Goal: Transaction & Acquisition: Book appointment/travel/reservation

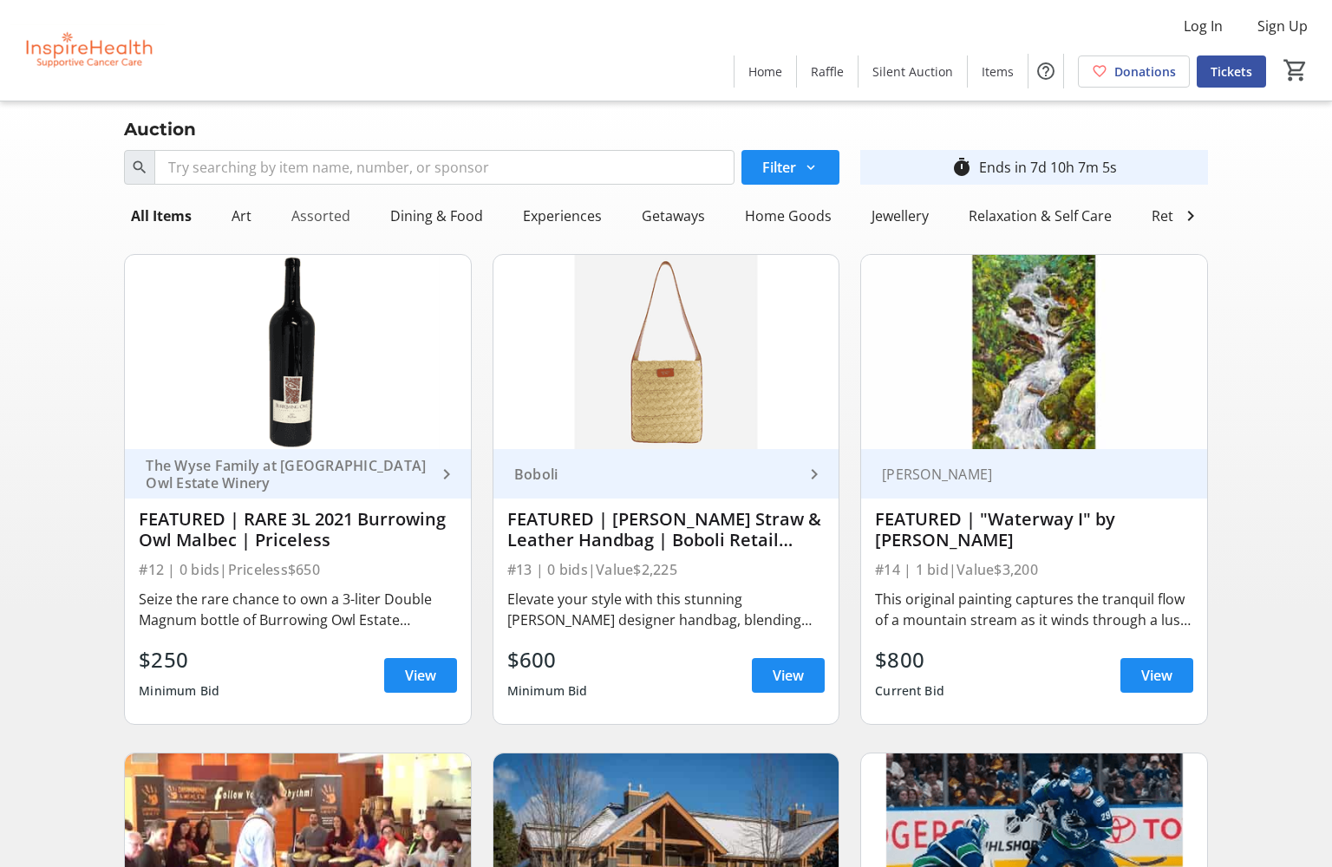
click at [335, 226] on div "Assorted" at bounding box center [320, 216] width 73 height 35
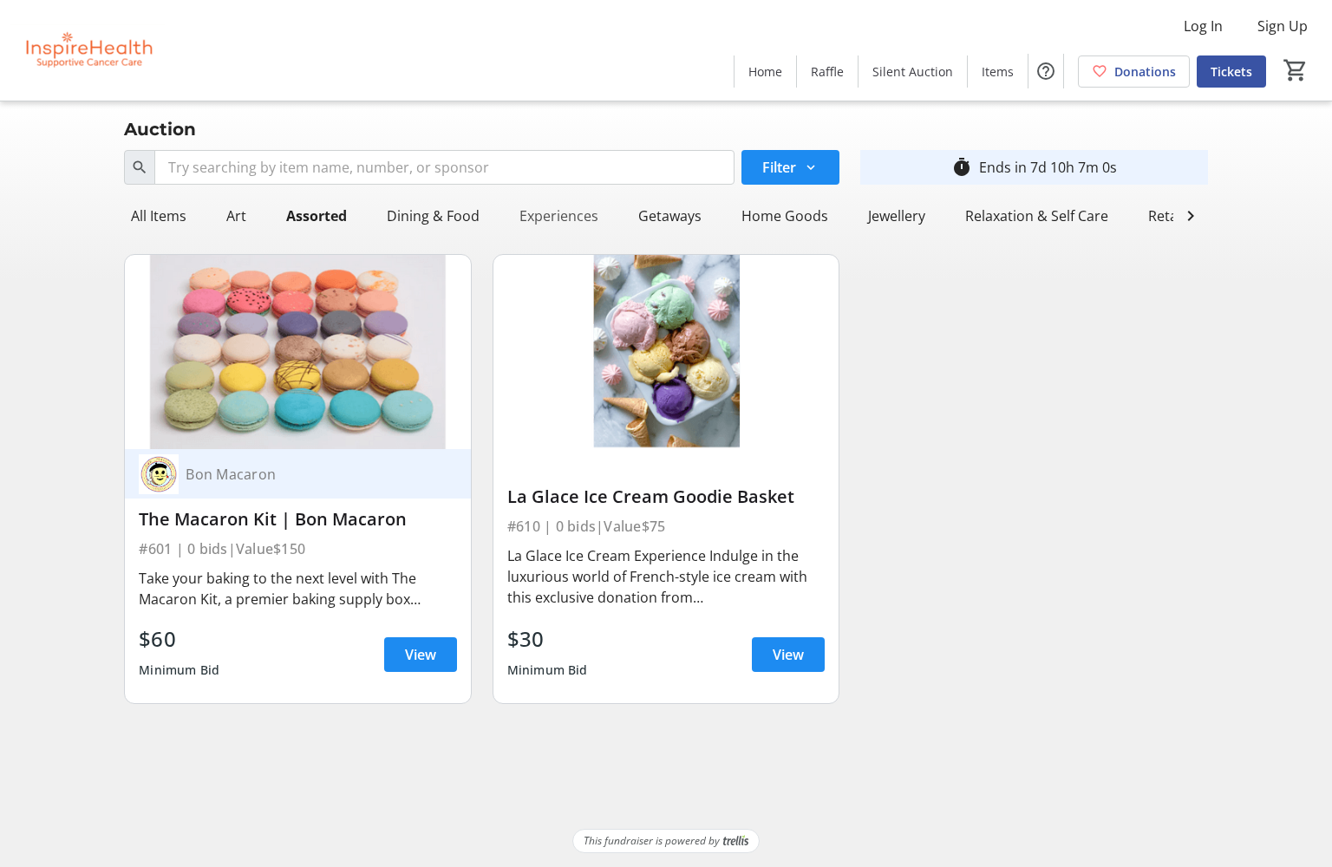
click at [537, 215] on div "Experiences" at bounding box center [559, 216] width 93 height 35
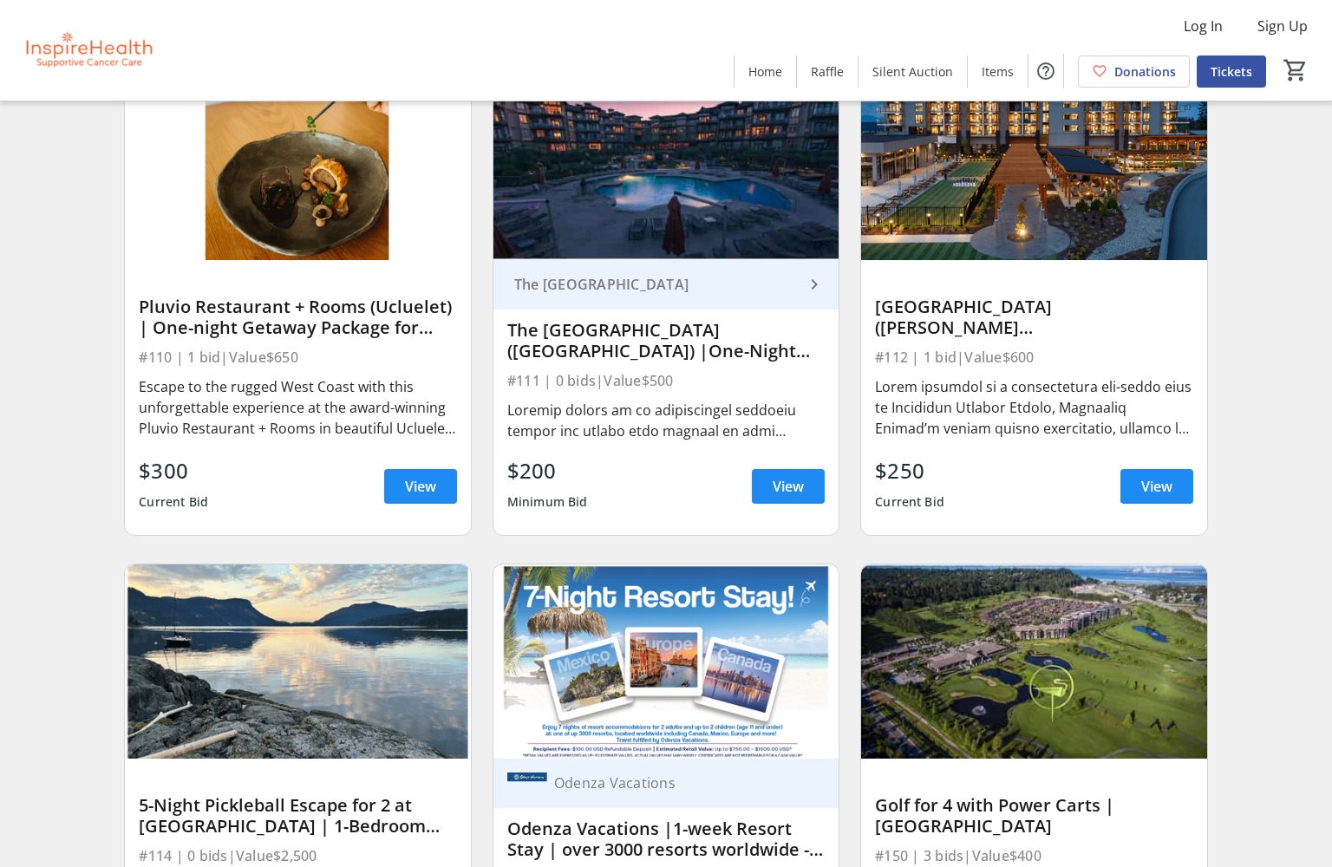
scroll to position [2185, 0]
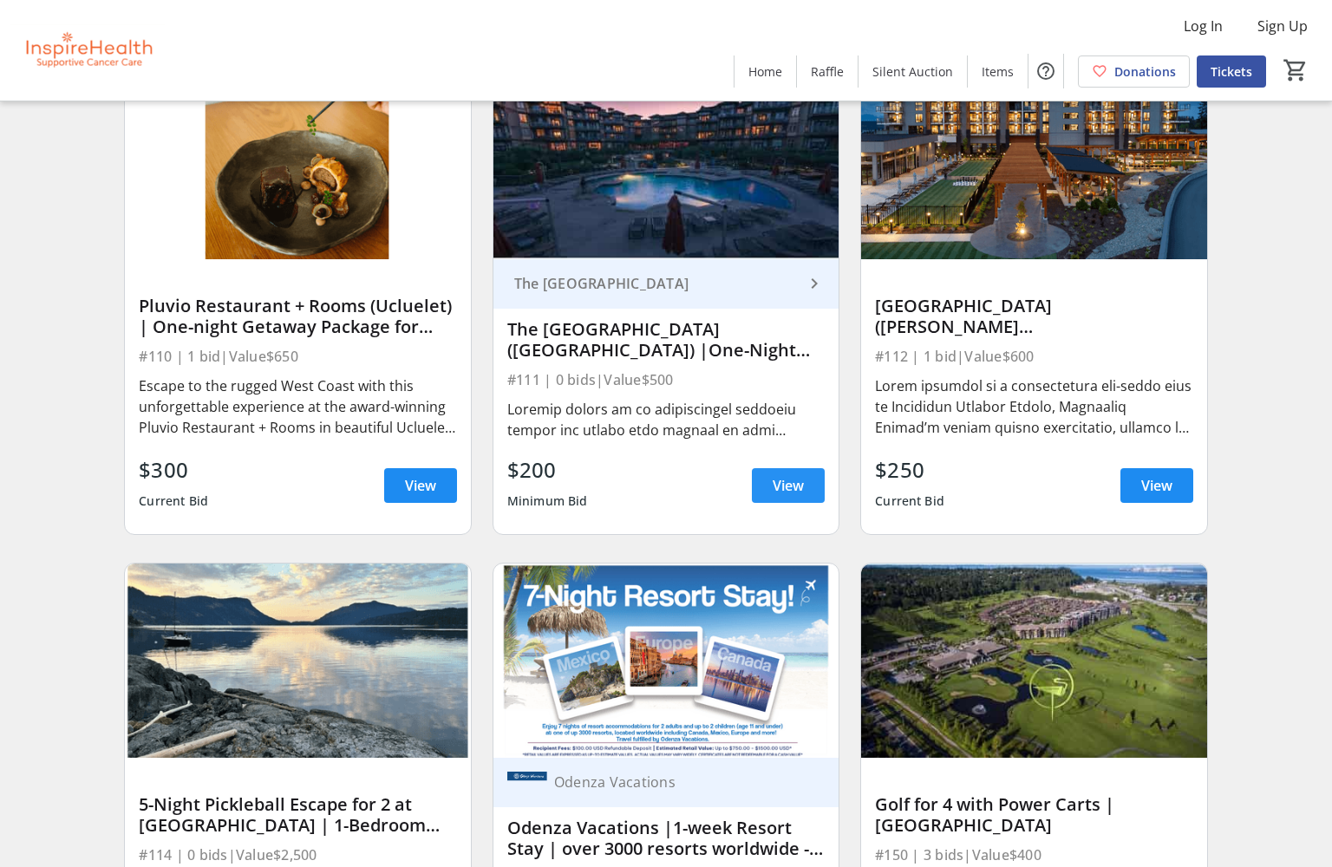
click at [792, 485] on span "View" at bounding box center [788, 485] width 31 height 21
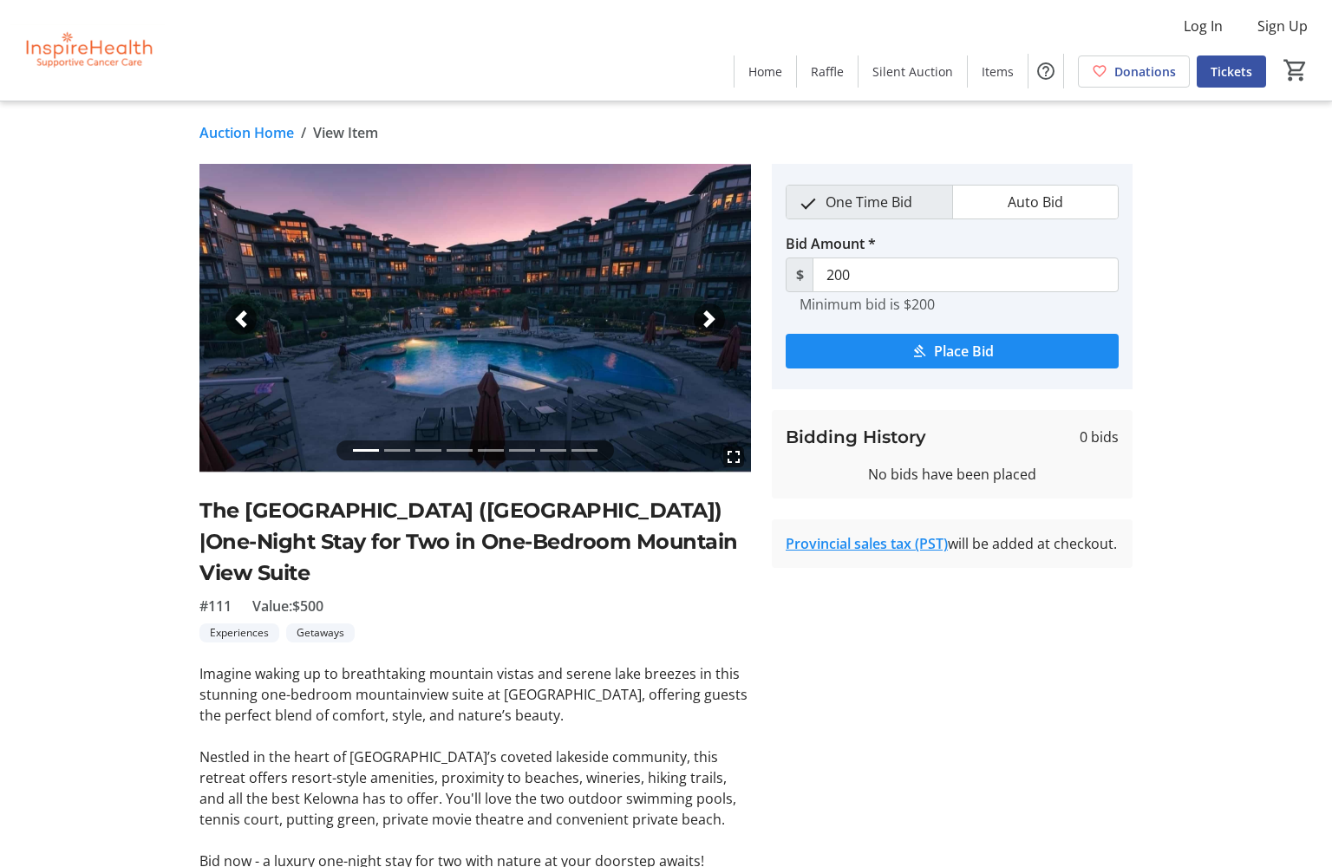
click at [706, 315] on span "button" at bounding box center [709, 318] width 17 height 17
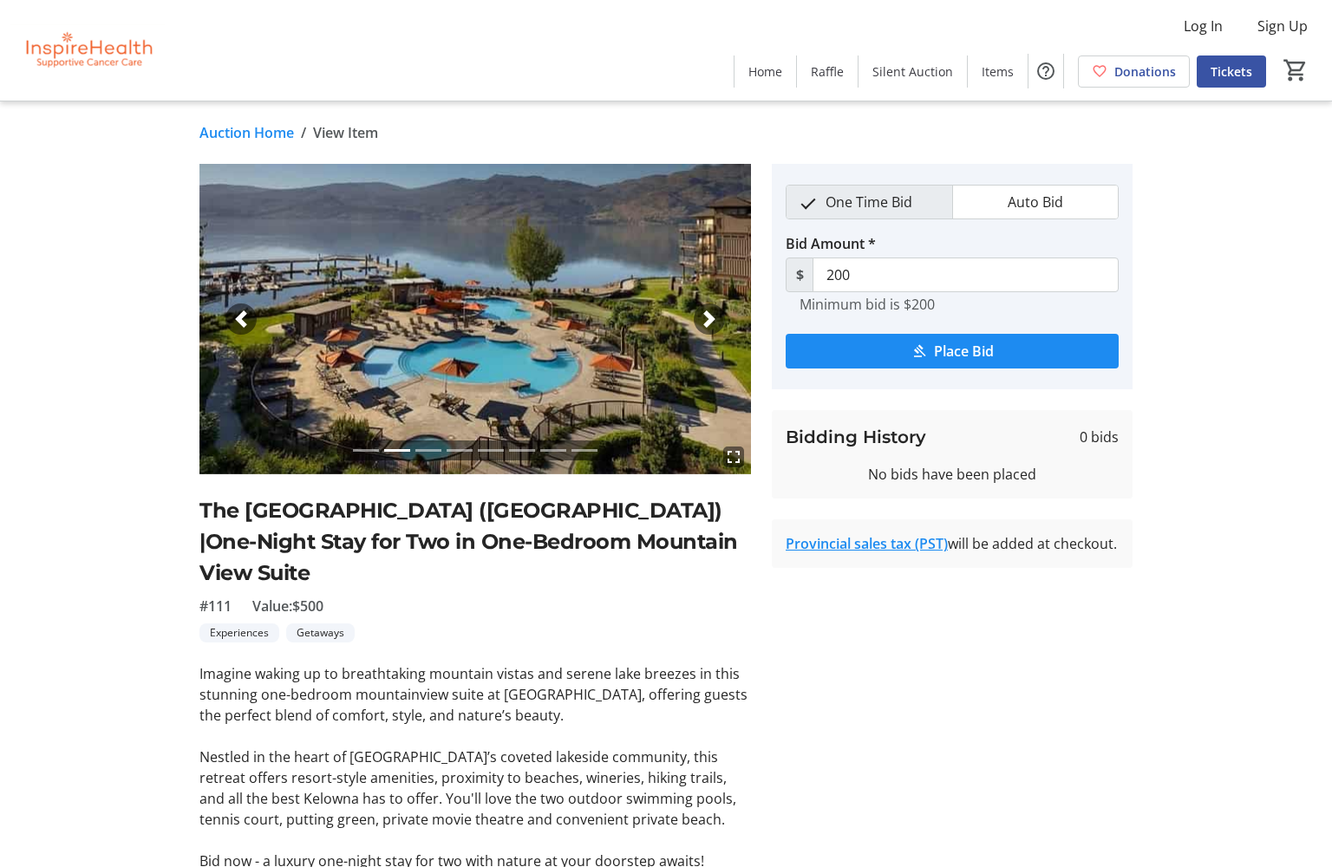
click at [706, 315] on span "button" at bounding box center [709, 318] width 17 height 17
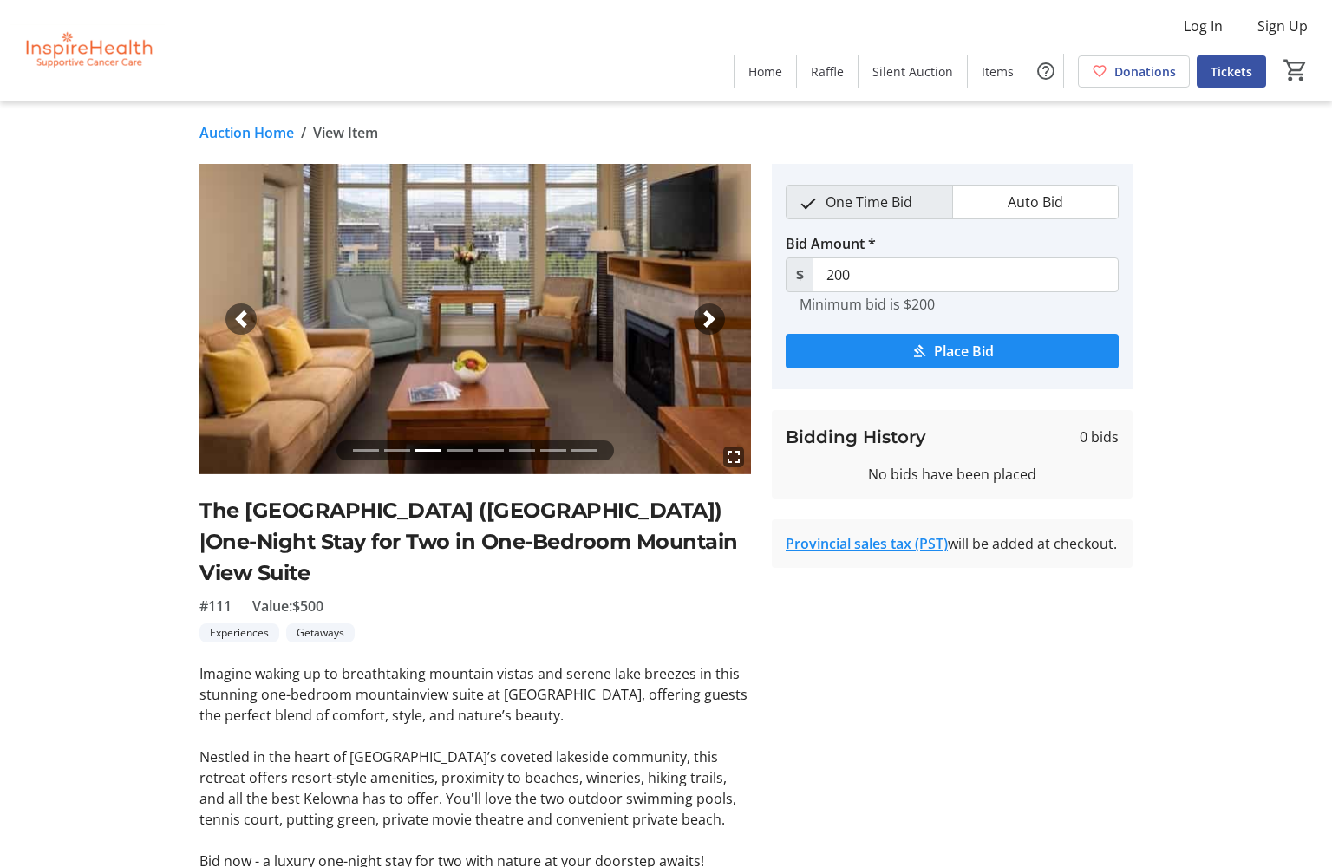
click at [706, 315] on span "button" at bounding box center [709, 318] width 17 height 17
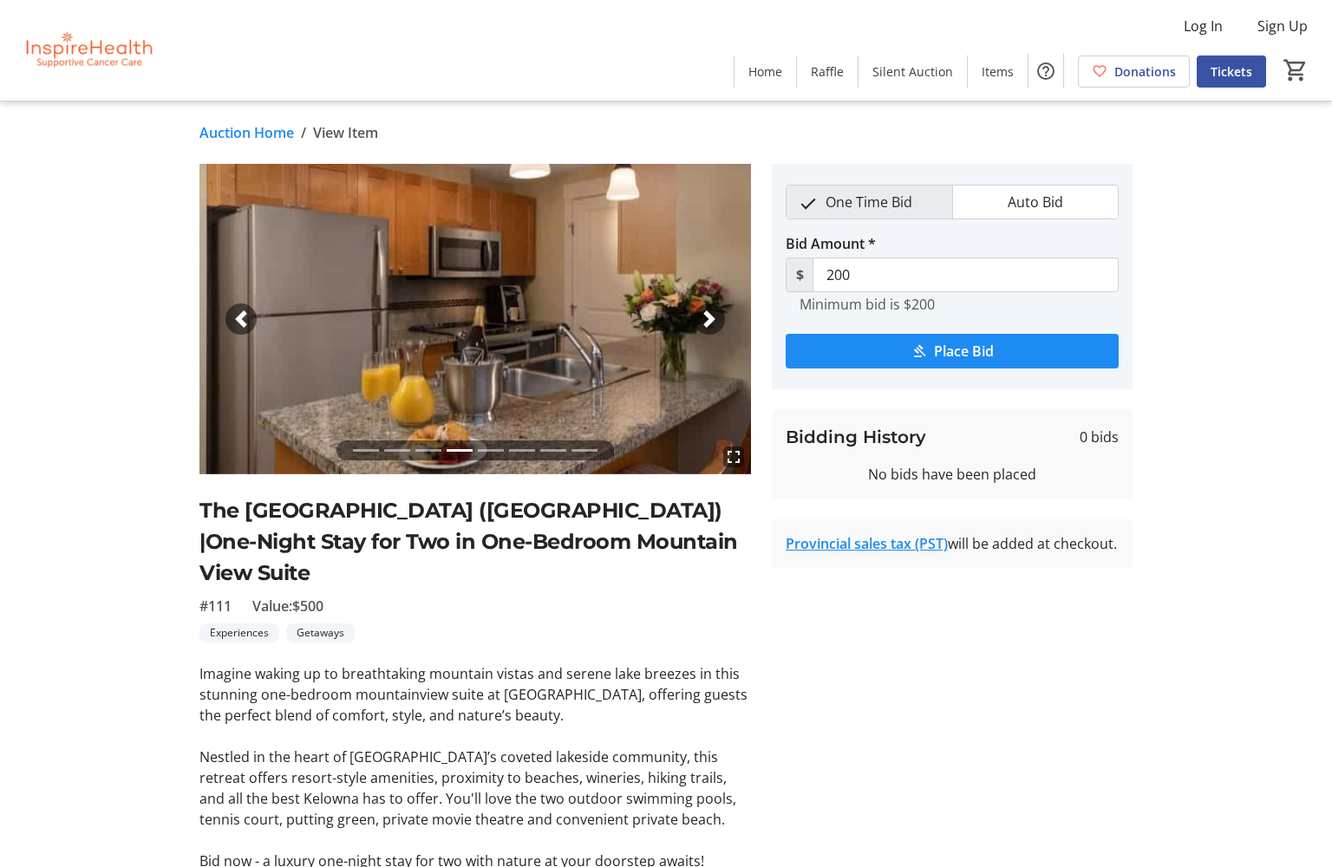
click at [706, 315] on span "button" at bounding box center [709, 318] width 17 height 17
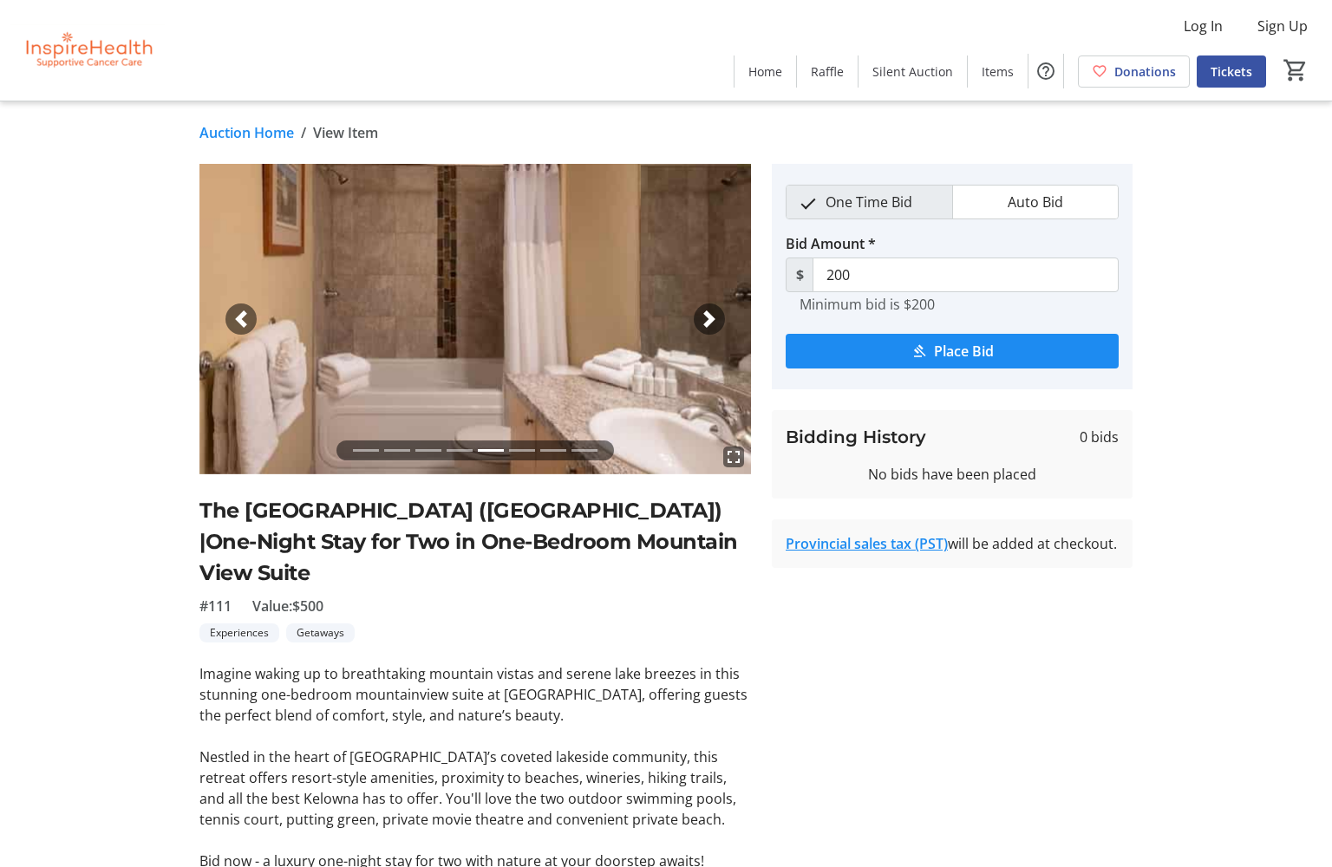
click at [706, 315] on span "button" at bounding box center [709, 318] width 17 height 17
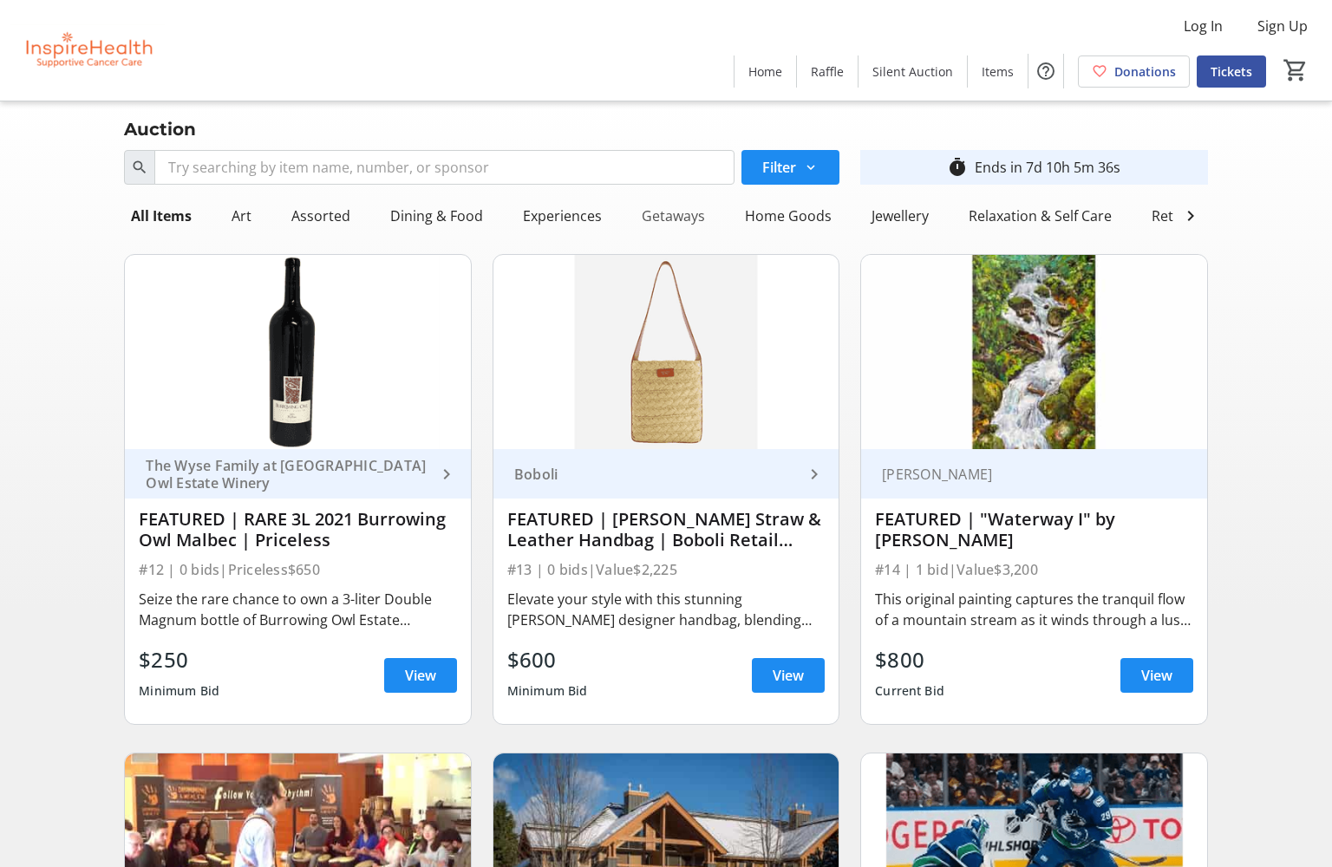
click at [669, 212] on div "Getaways" at bounding box center [673, 216] width 77 height 35
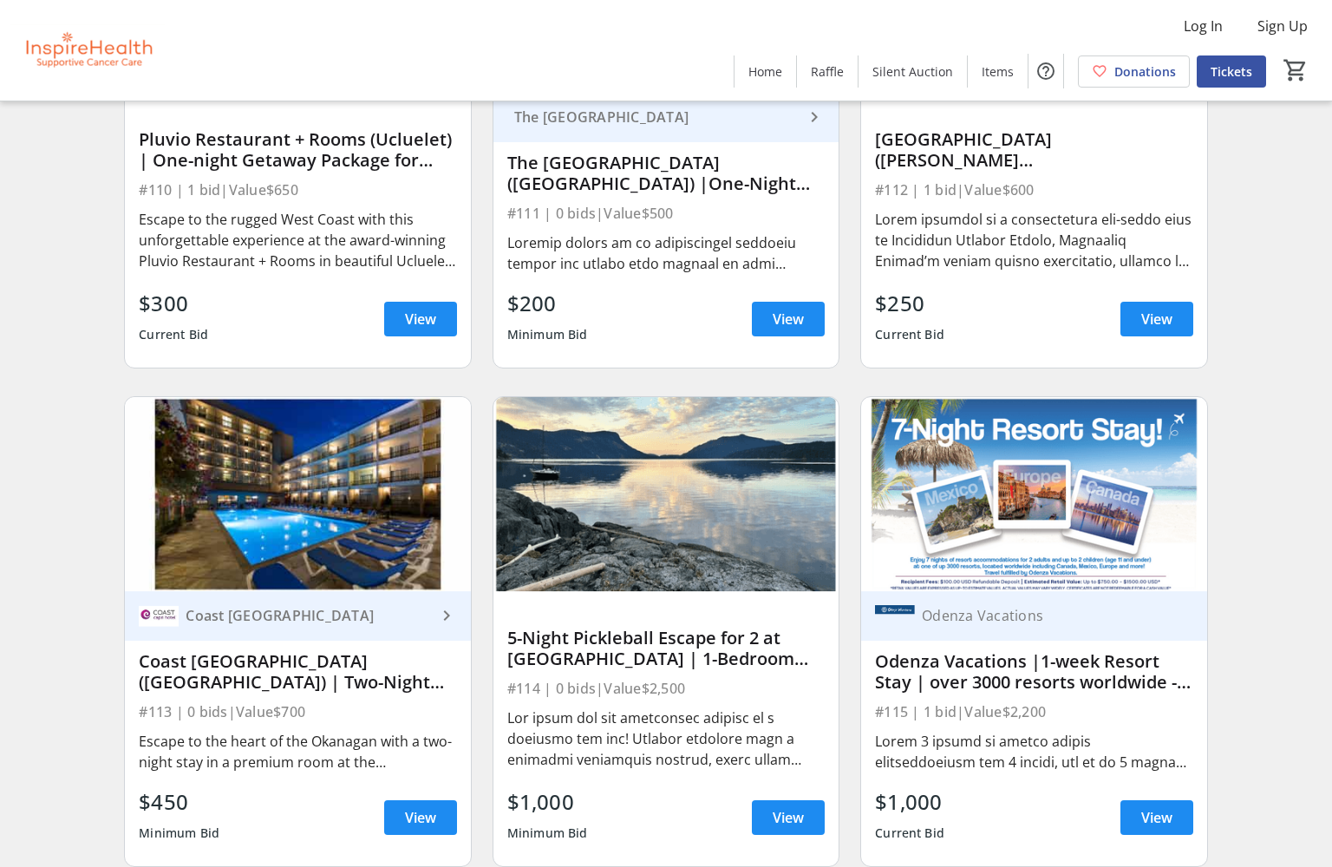
scroll to position [2404, 0]
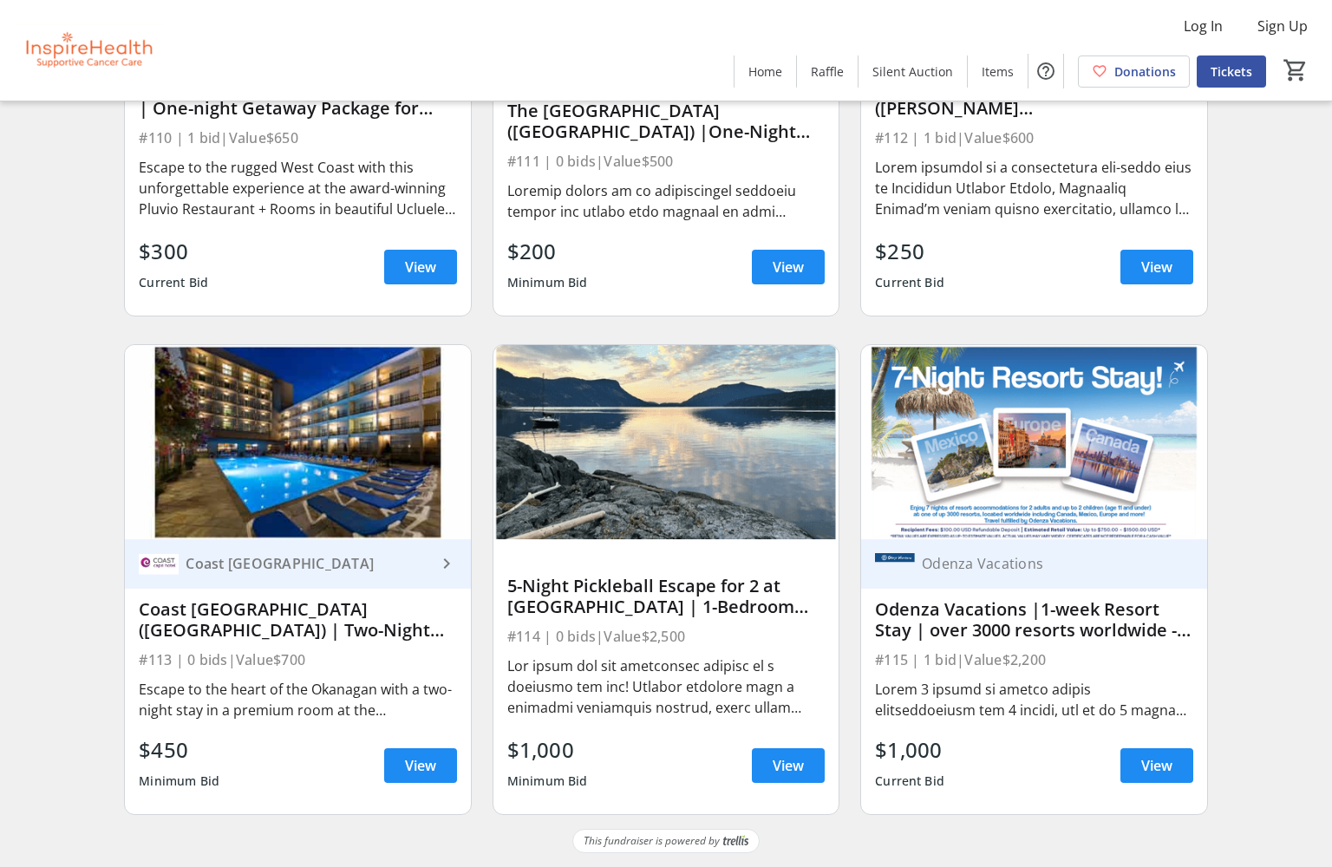
click at [297, 630] on div "Coast Capri Hotel (Kelowna) | Two-Night Stay in Premium Room" at bounding box center [297, 620] width 317 height 42
click at [415, 770] on span "View" at bounding box center [420, 765] width 31 height 21
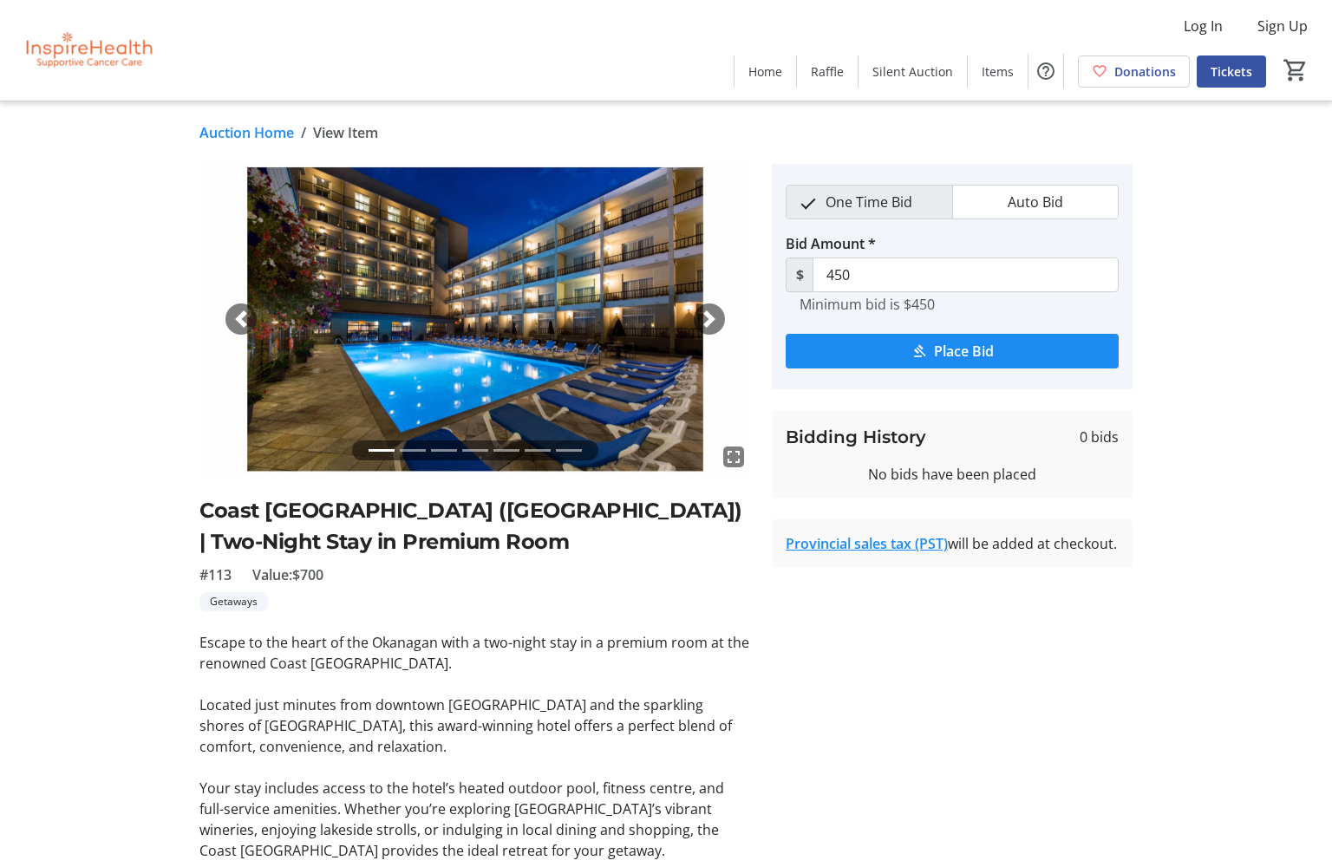
scroll to position [17, 0]
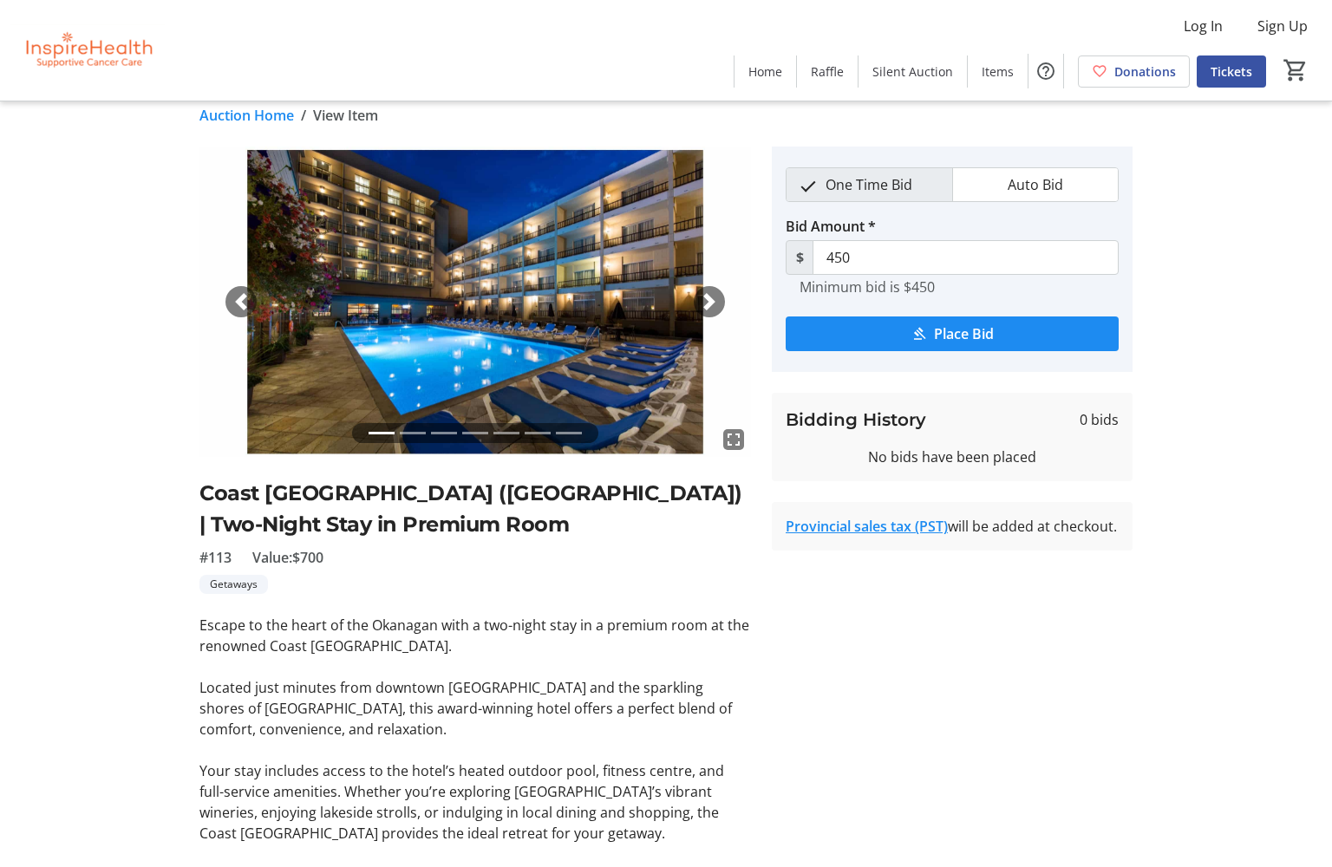
click at [709, 306] on span "button" at bounding box center [709, 301] width 17 height 17
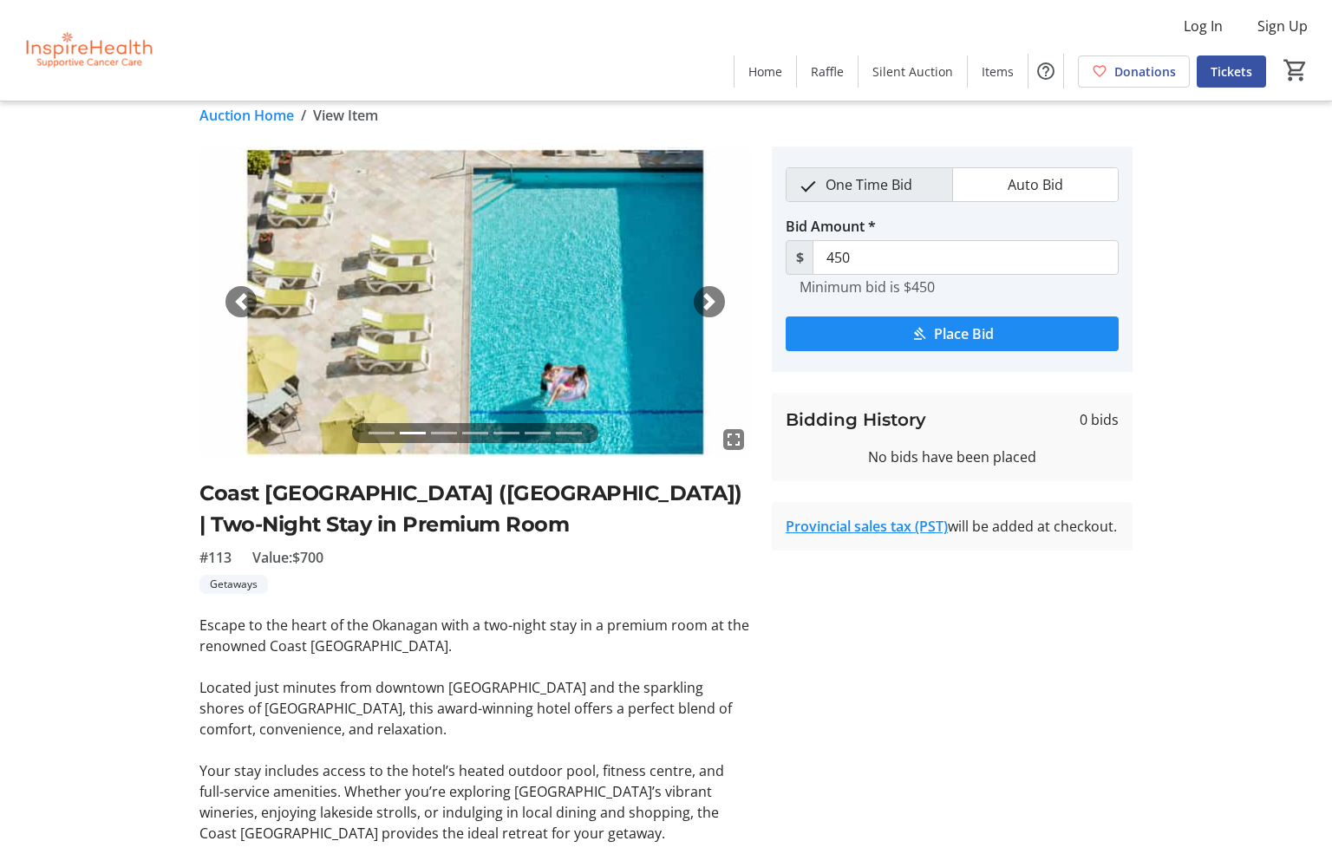
click at [709, 306] on span "button" at bounding box center [709, 301] width 17 height 17
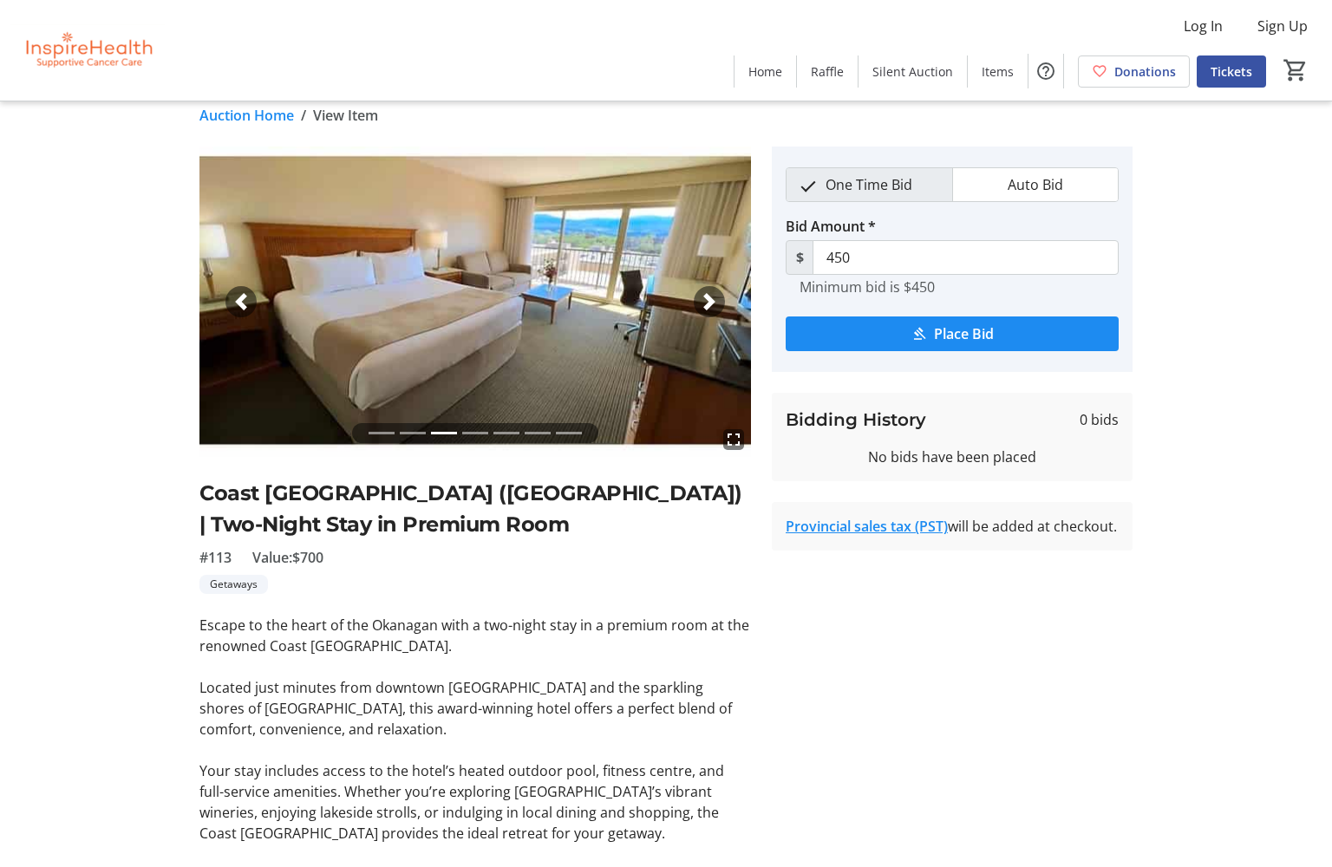
click at [709, 306] on span "button" at bounding box center [709, 301] width 17 height 17
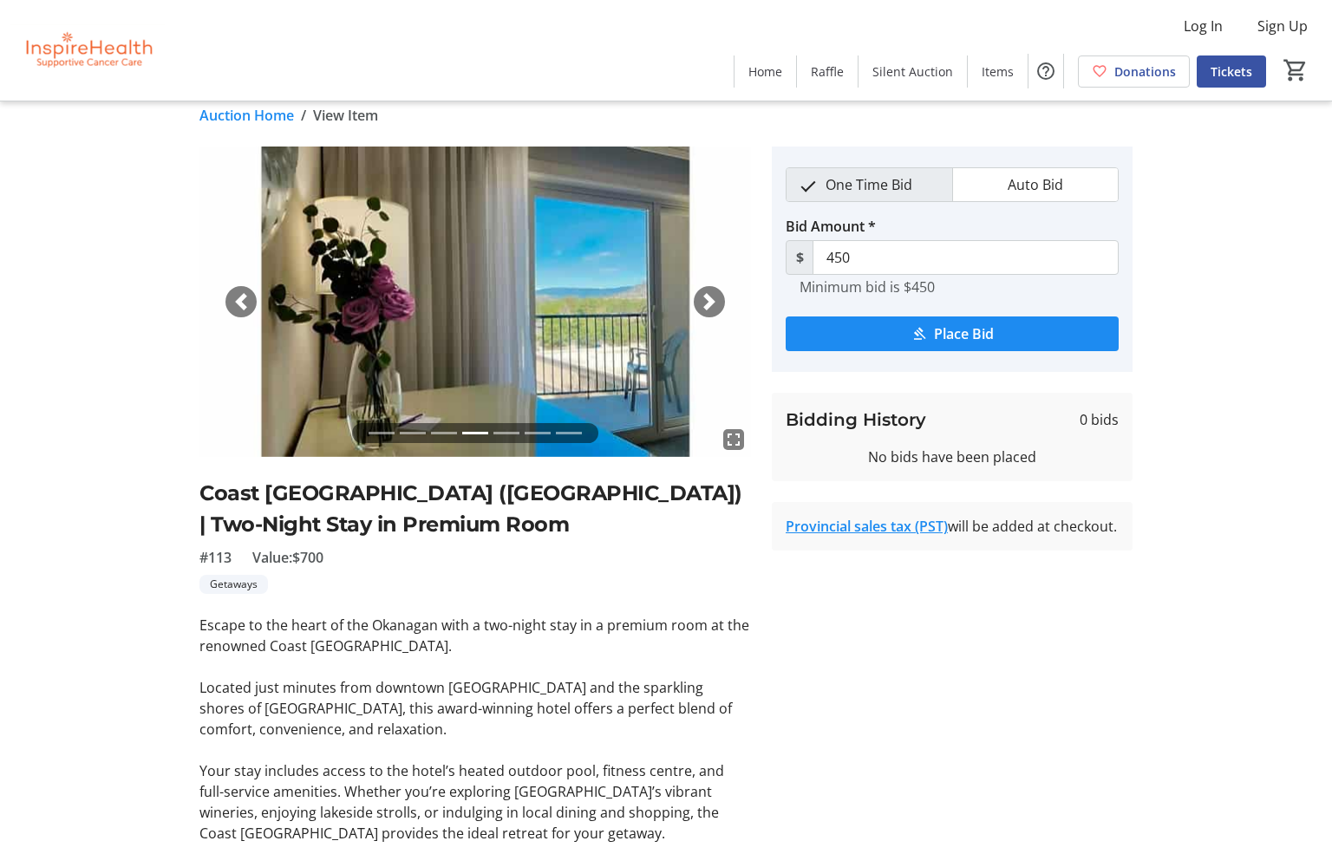
click at [709, 306] on span "button" at bounding box center [709, 301] width 17 height 17
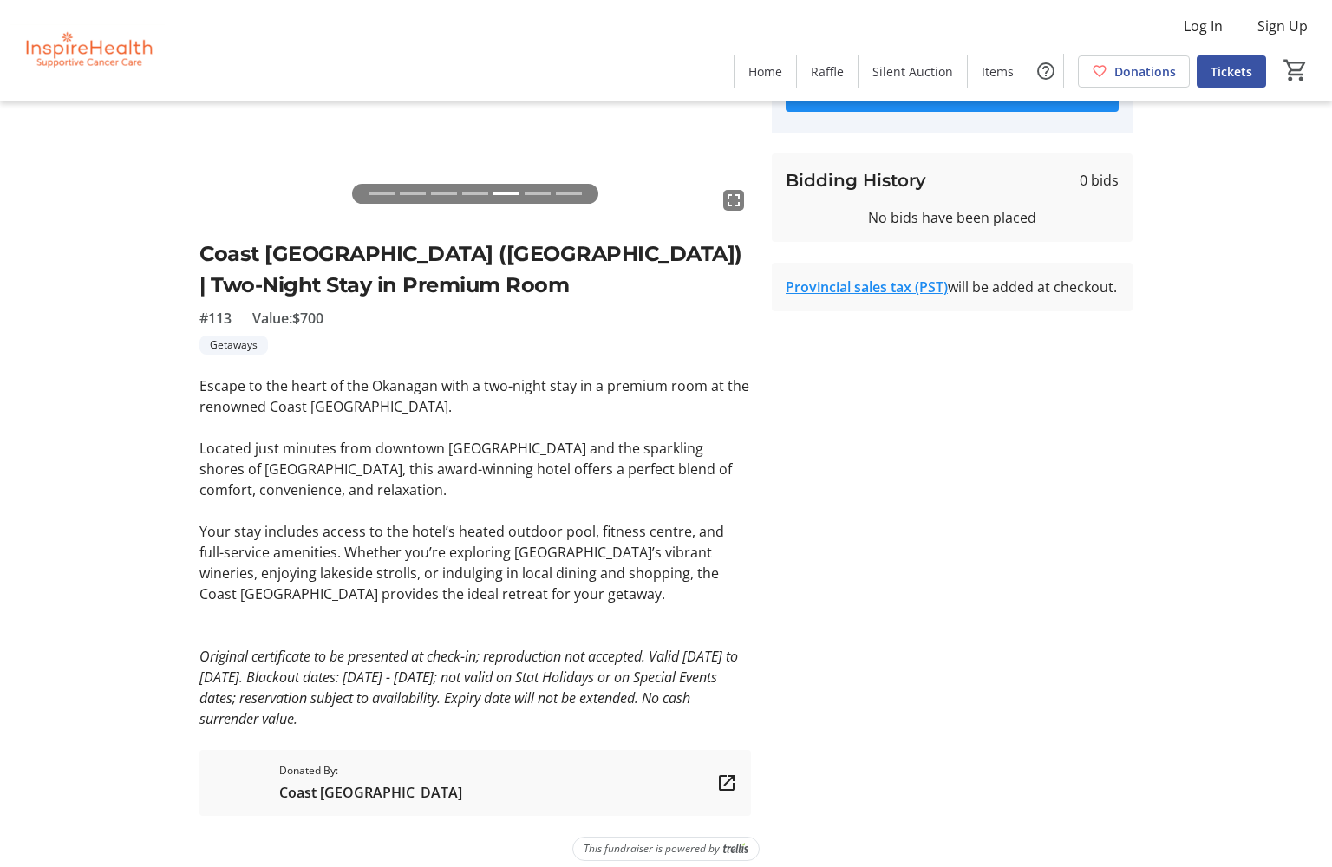
scroll to position [271, 0]
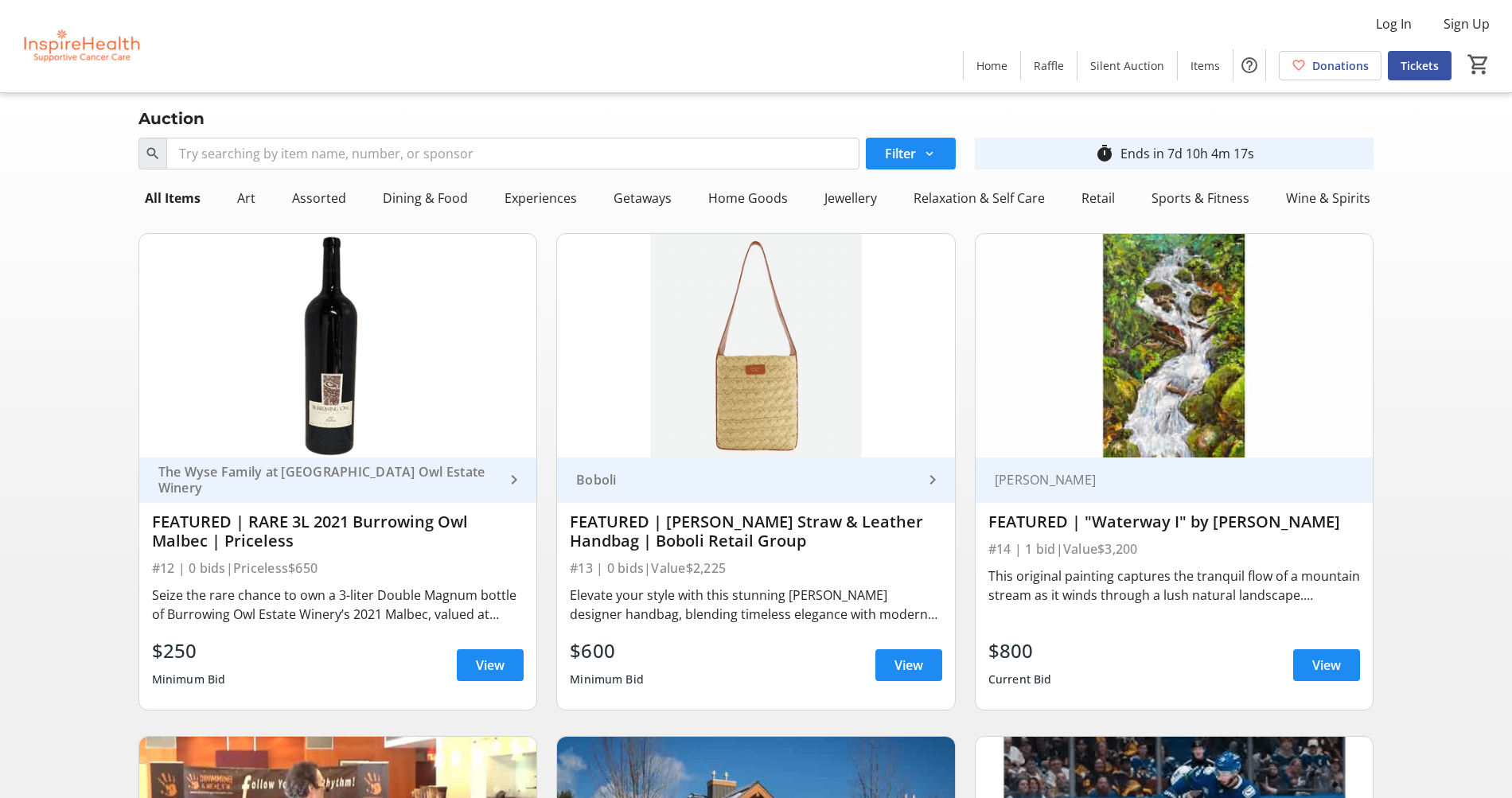
click at [492, 189] on div "Experiences" at bounding box center [540, 198] width 109 height 32
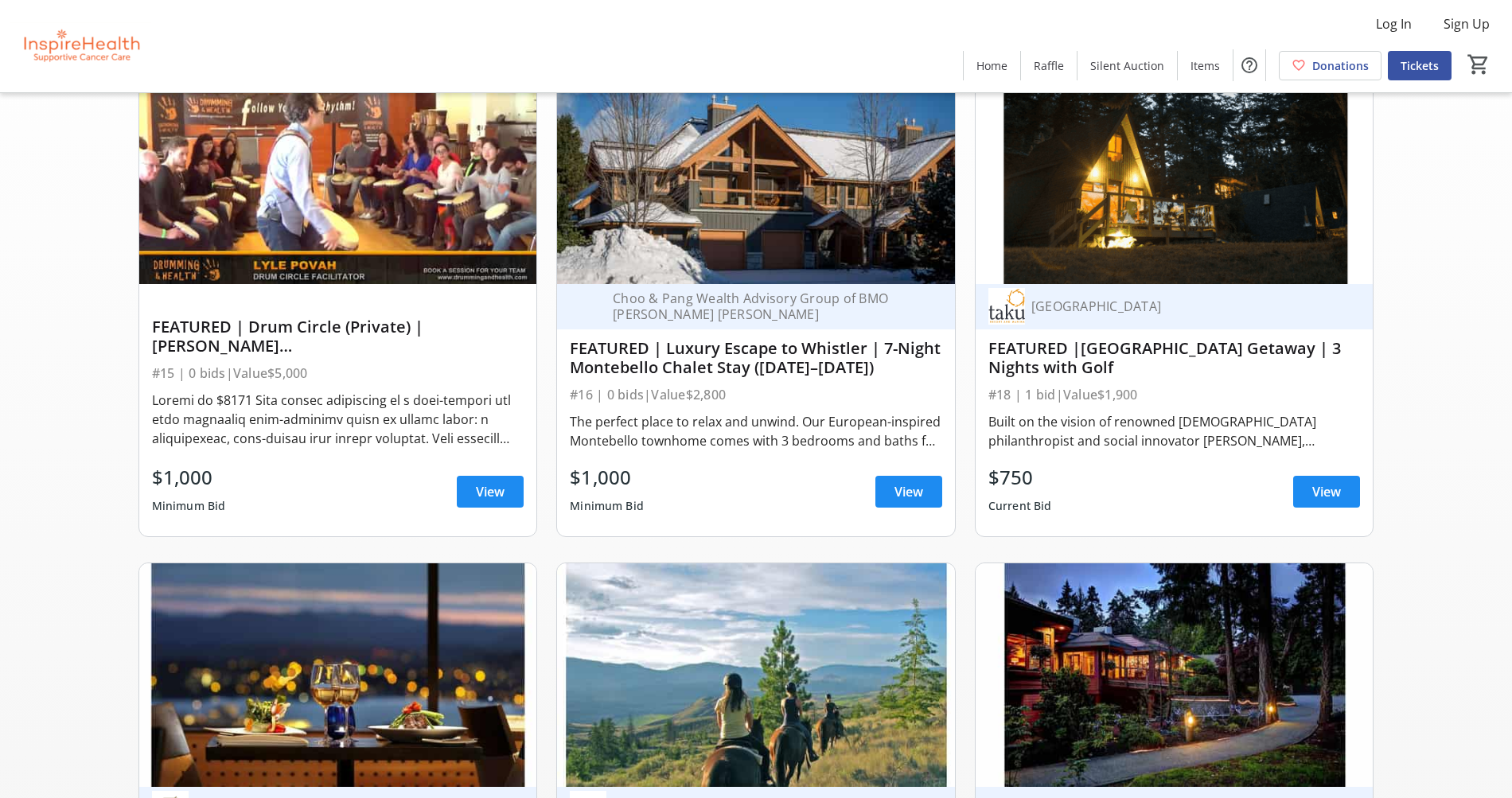
scroll to position [174, 0]
click at [898, 498] on span "View" at bounding box center [908, 491] width 28 height 19
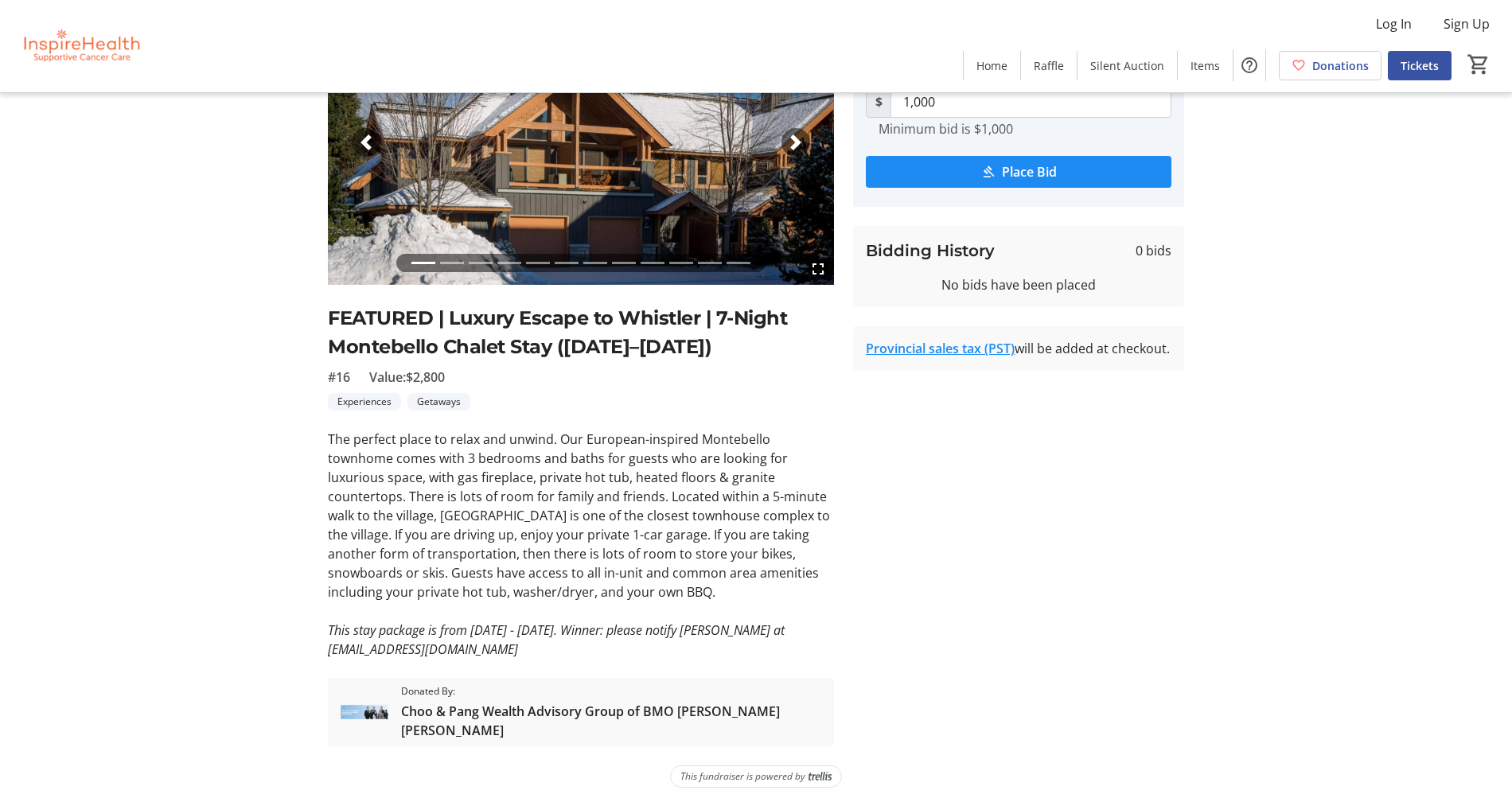
scroll to position [151, 0]
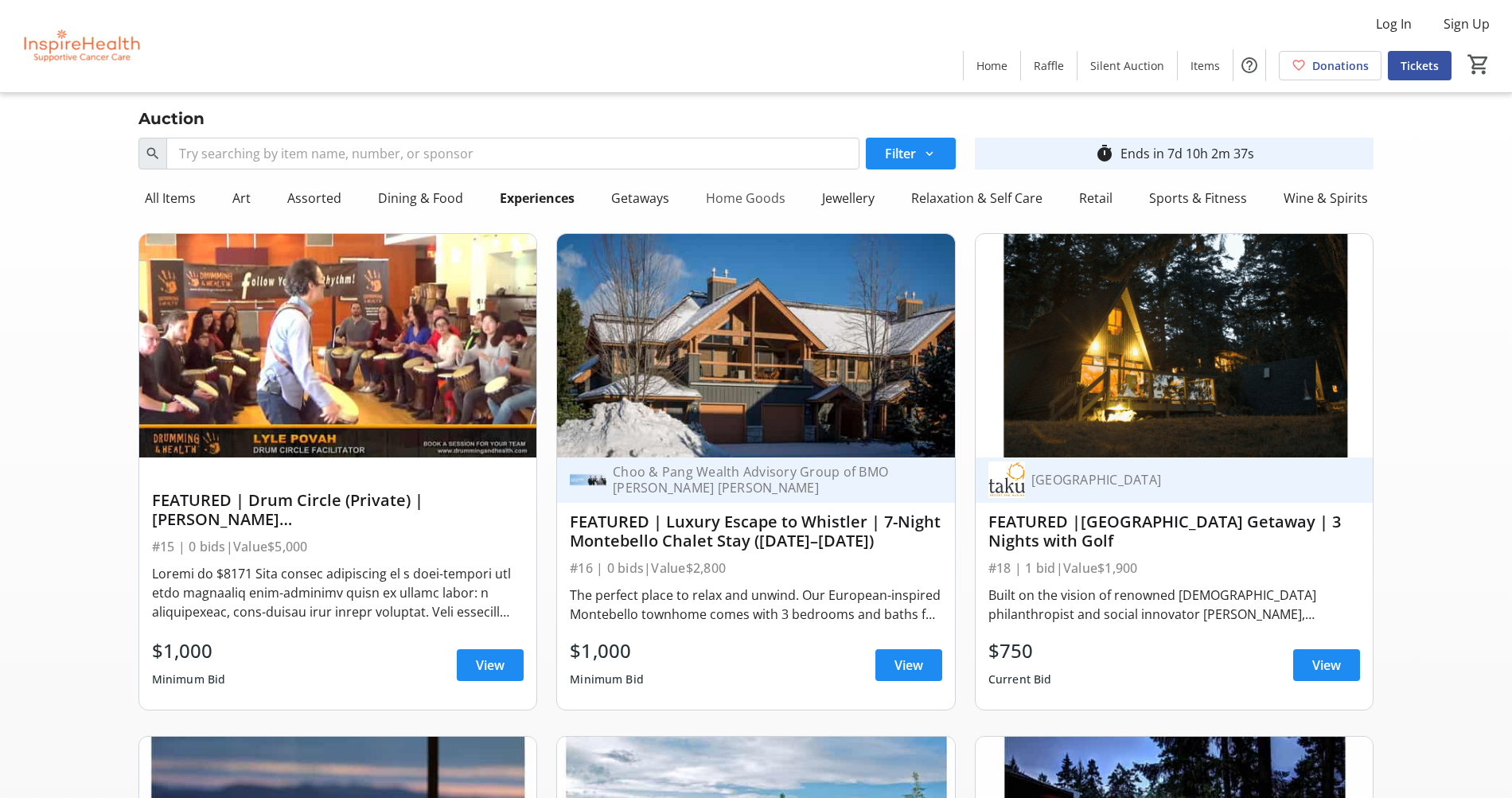
click at [752, 202] on div "Home Goods" at bounding box center [745, 198] width 93 height 32
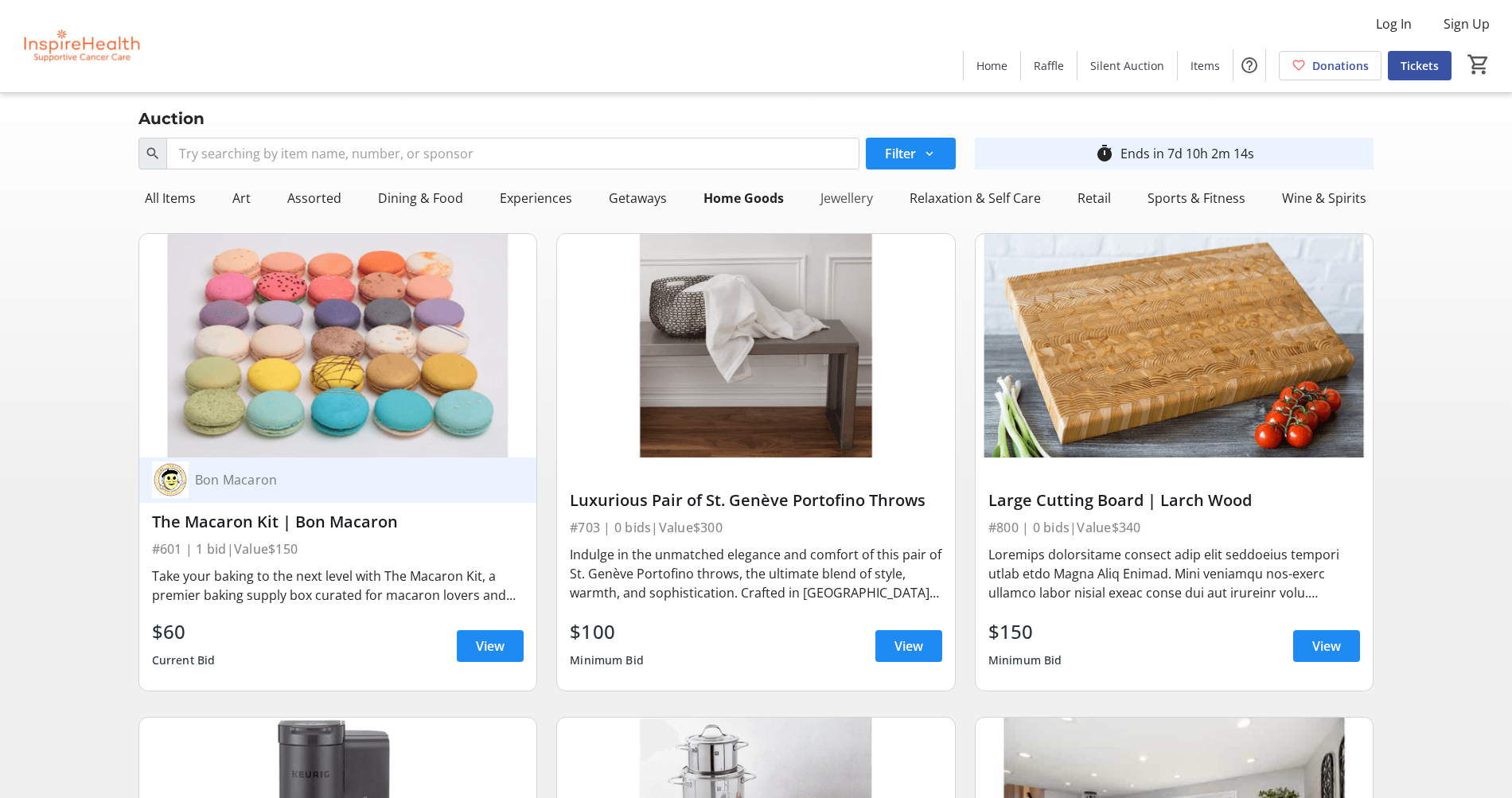
click at [841, 207] on div "Jewellery" at bounding box center [846, 198] width 65 height 32
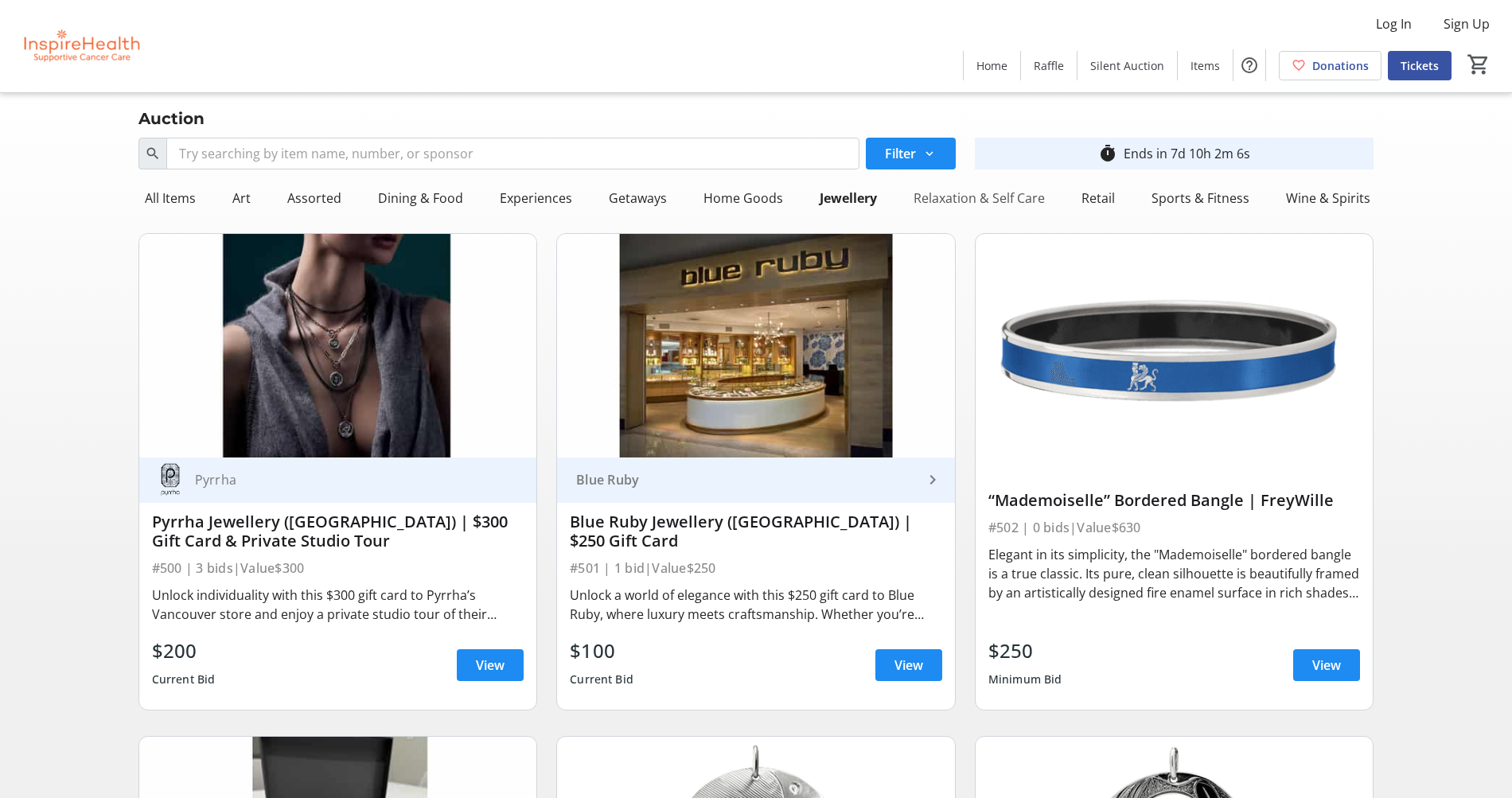
click at [962, 199] on div "Relaxation & Self Care" at bounding box center [979, 198] width 144 height 32
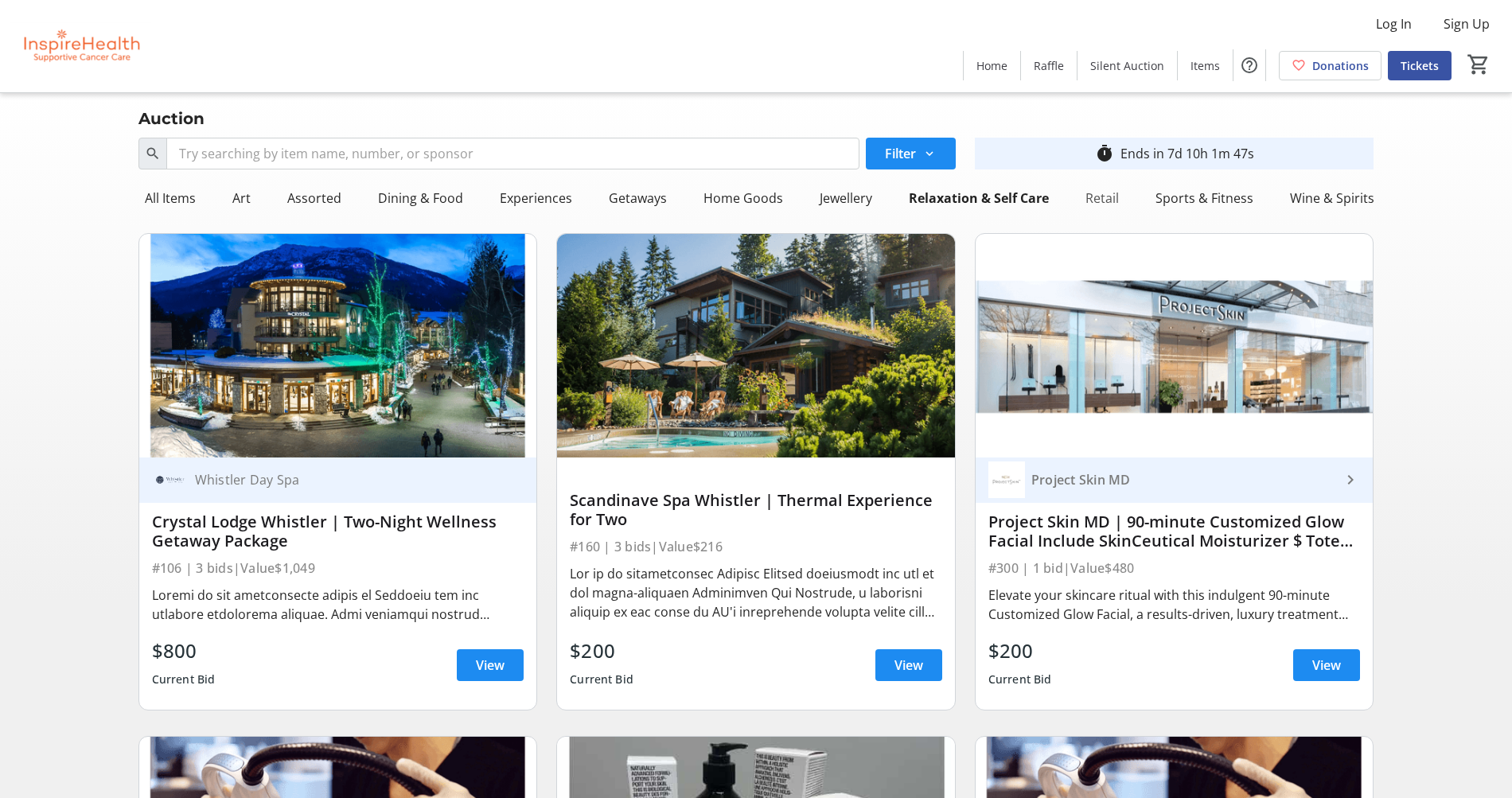
click at [1103, 201] on div "Retail" at bounding box center [1102, 198] width 46 height 32
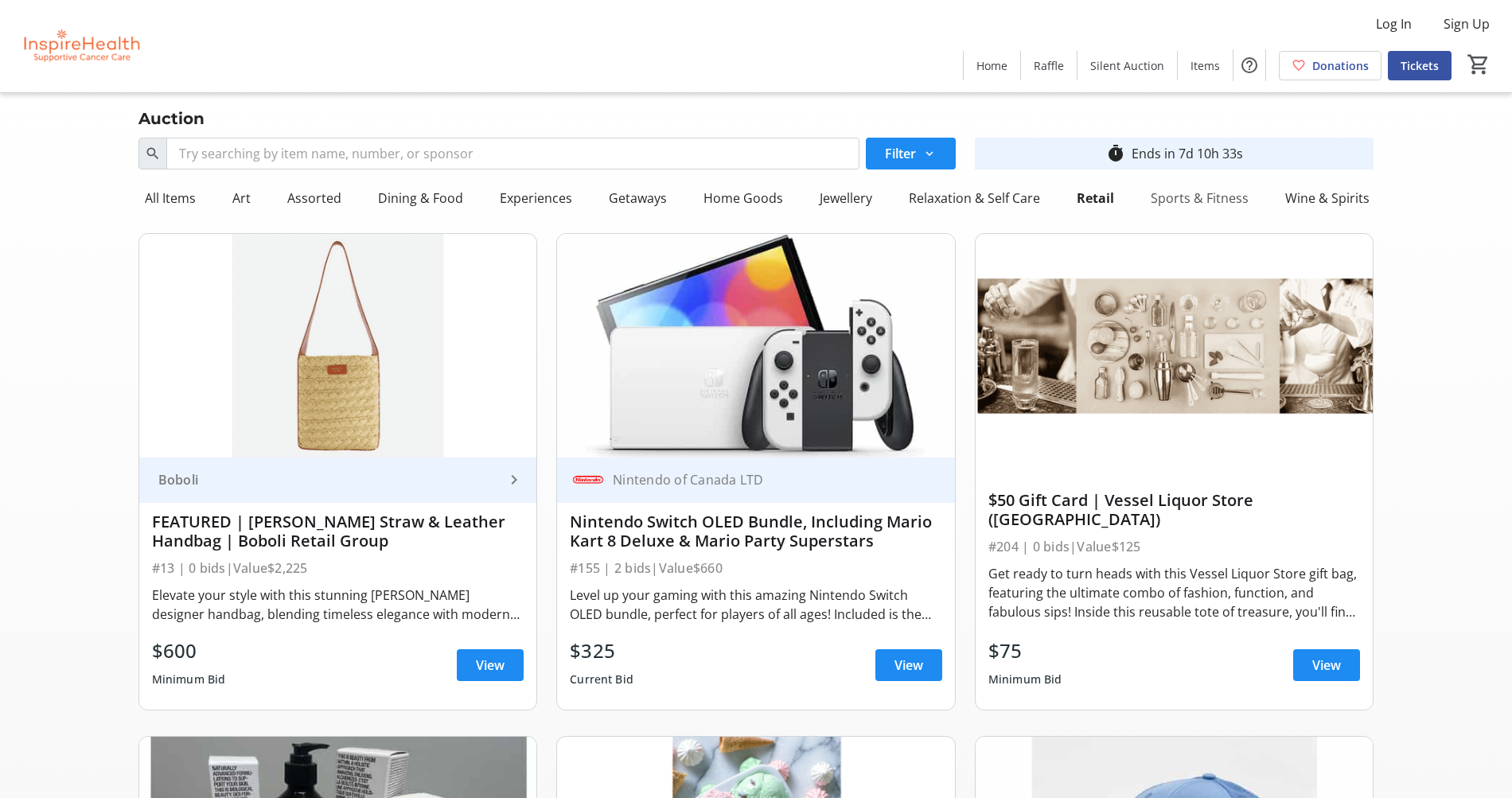
click at [1168, 199] on div "Sports & Fitness" at bounding box center [1199, 198] width 111 height 32
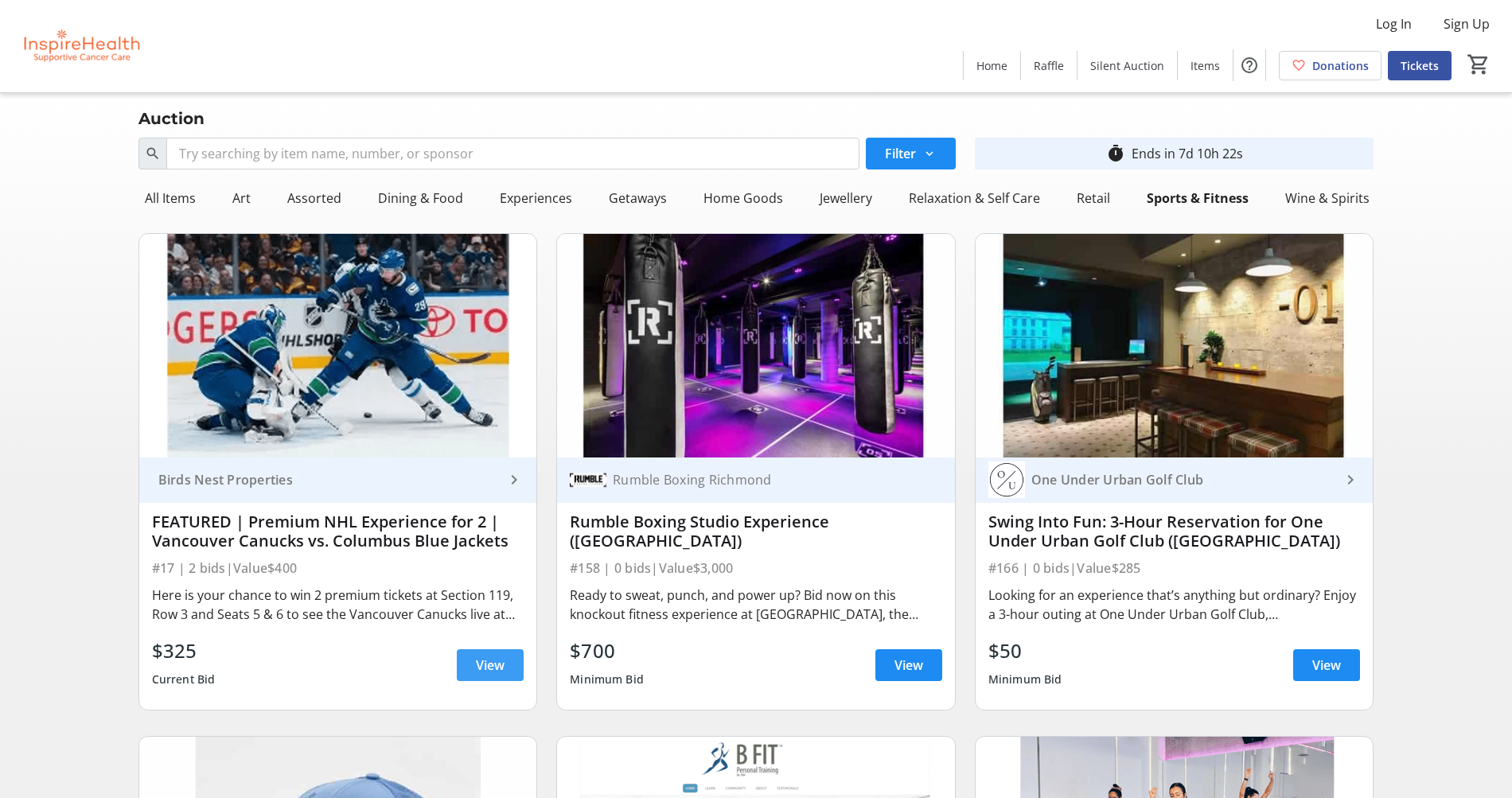
click at [480, 669] on span "View" at bounding box center [490, 665] width 28 height 19
